Goal: Task Accomplishment & Management: Use online tool/utility

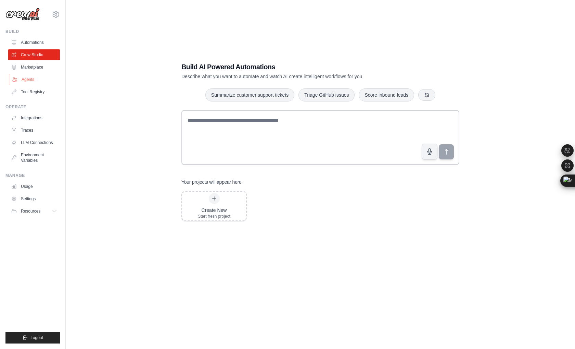
click at [47, 74] on link "Agents" at bounding box center [35, 79] width 52 height 11
